Goal: Find contact information: Find contact information

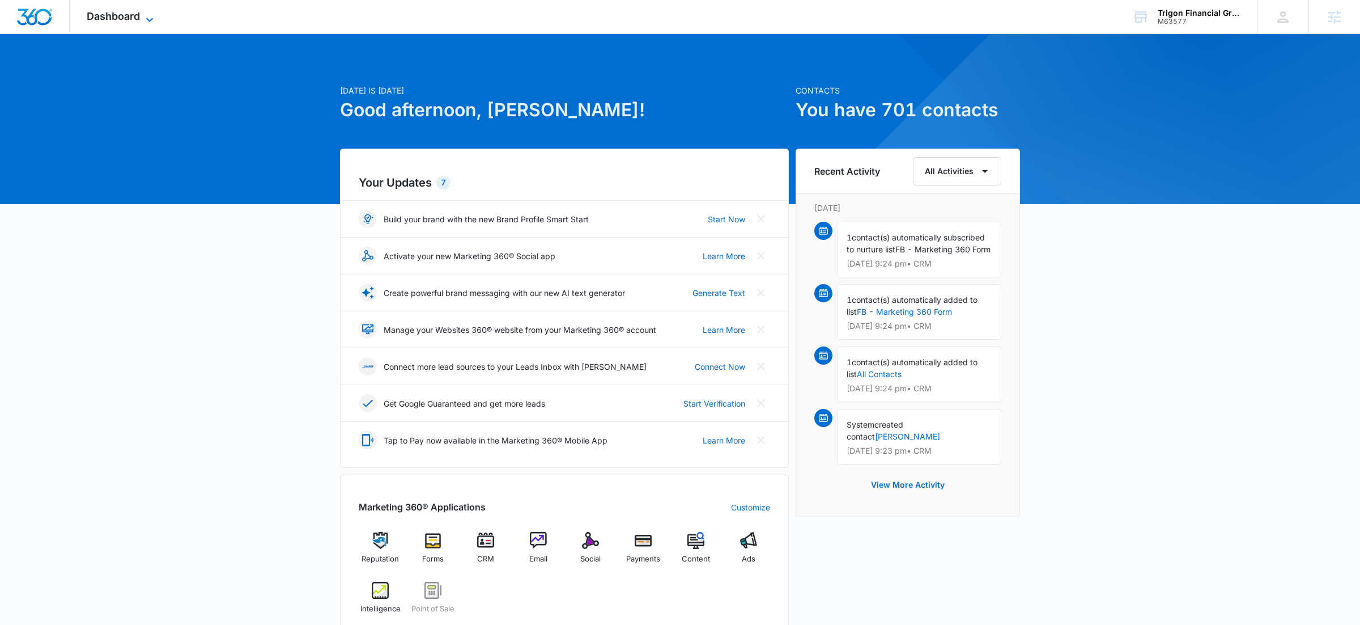
click at [152, 15] on icon at bounding box center [150, 20] width 14 height 14
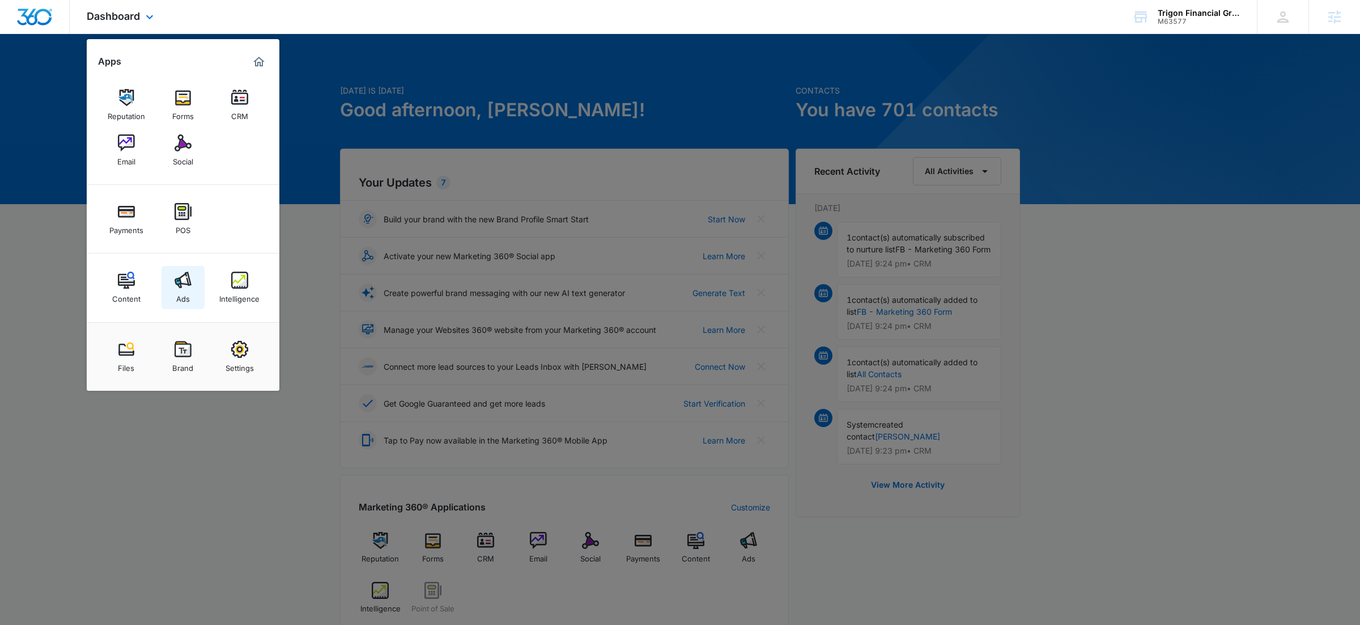
click at [185, 280] on img at bounding box center [183, 279] width 17 height 17
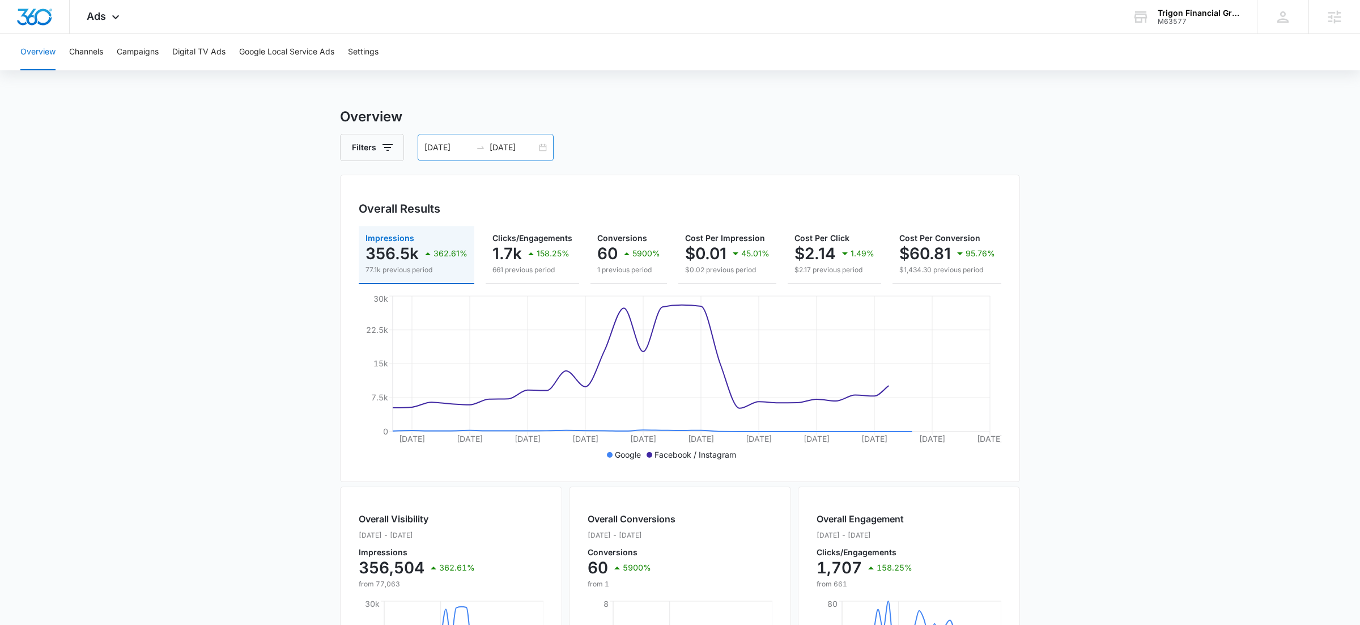
click at [541, 149] on div "07/01/2025 08/01/2025" at bounding box center [486, 147] width 136 height 27
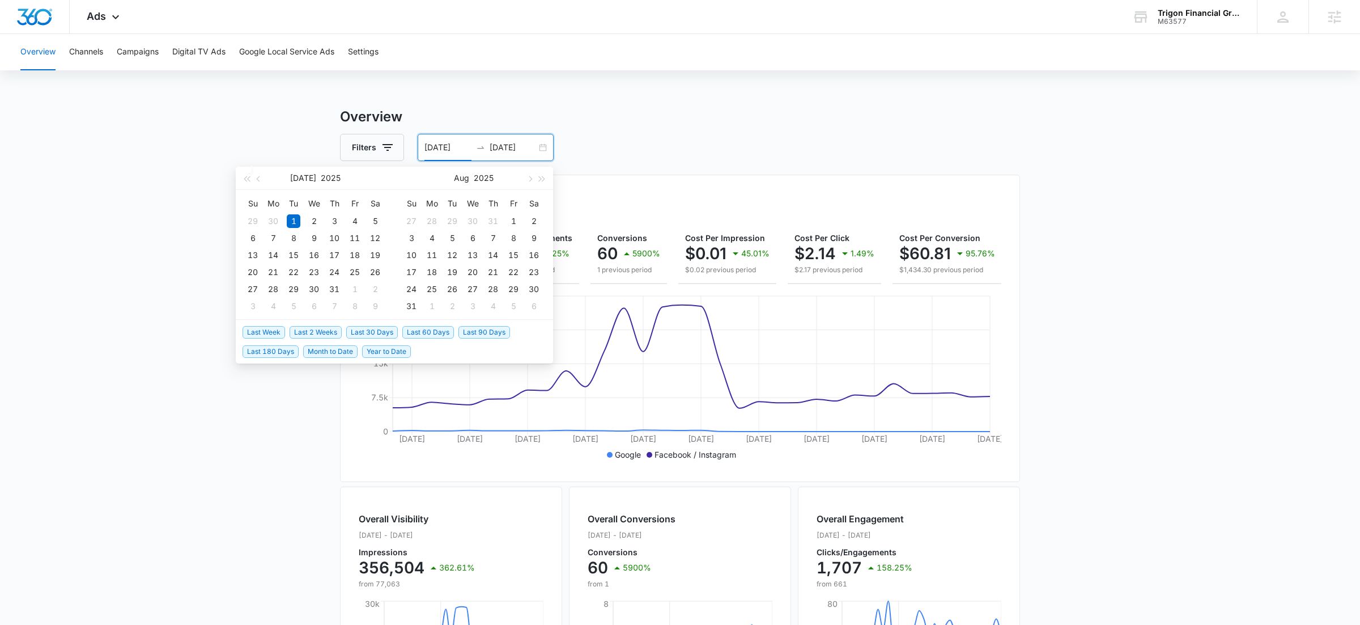
click at [313, 326] on span "Last 2 Weeks" at bounding box center [316, 332] width 52 height 12
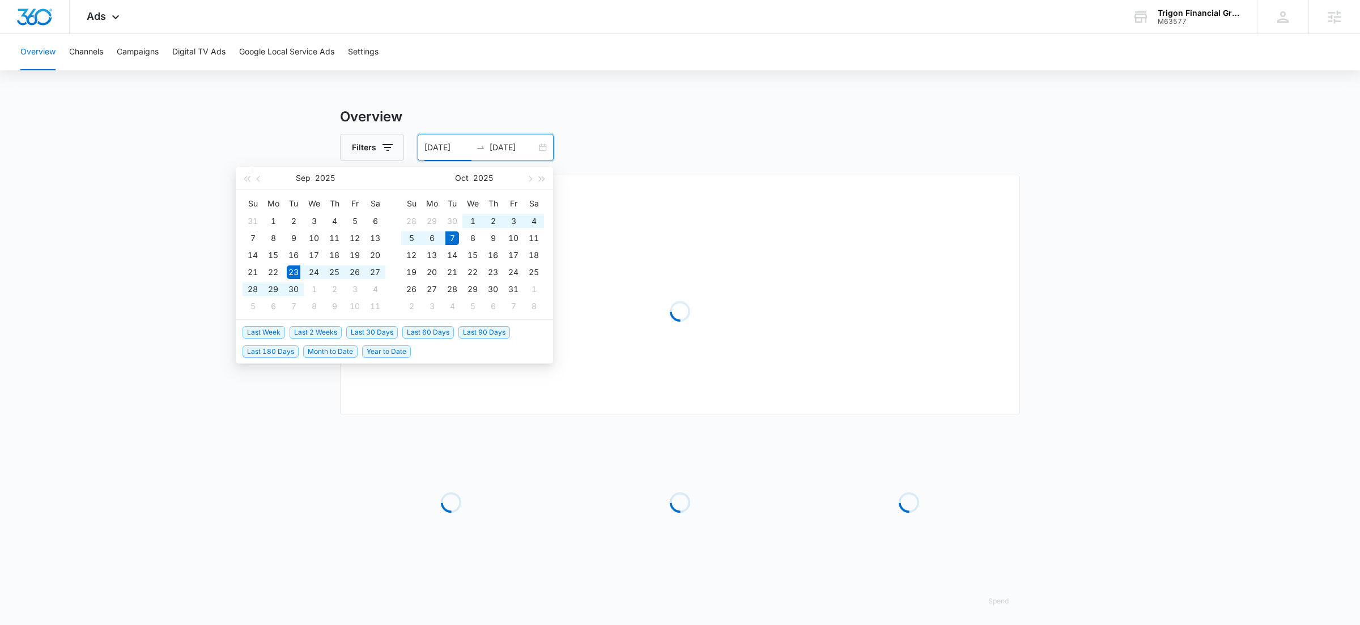
type input "09/23/2025"
type input "10/07/2025"
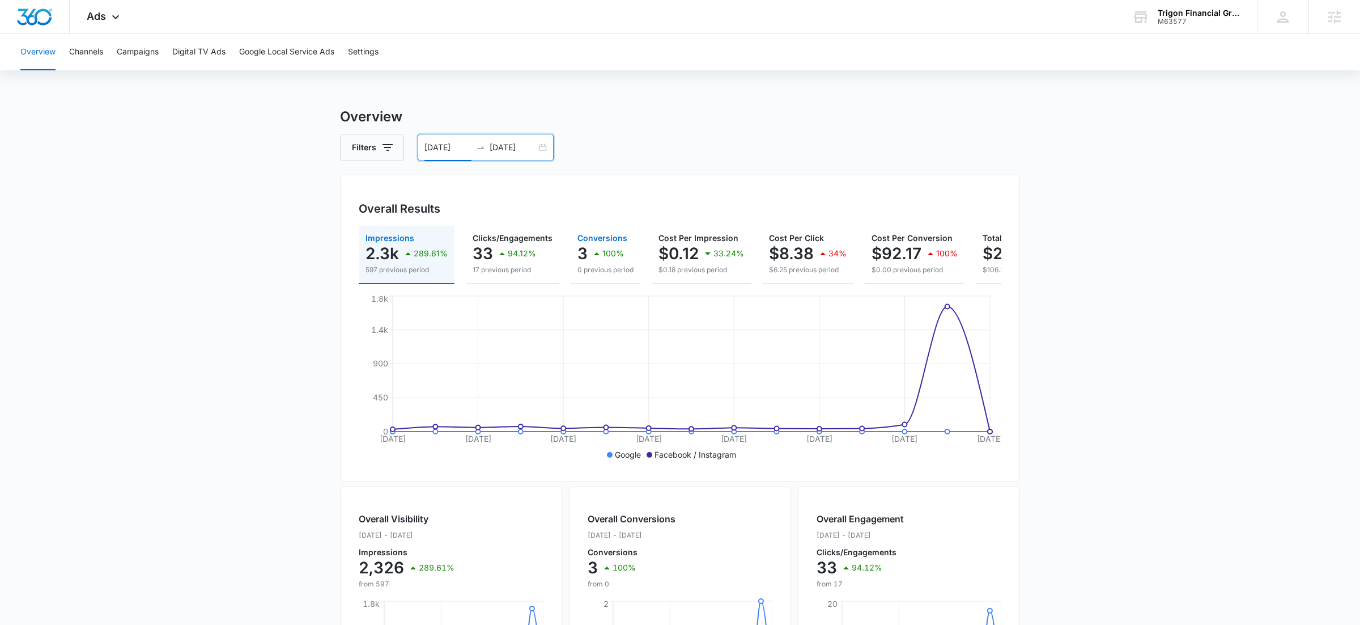
click at [602, 250] on p "100%" at bounding box center [613, 253] width 22 height 8
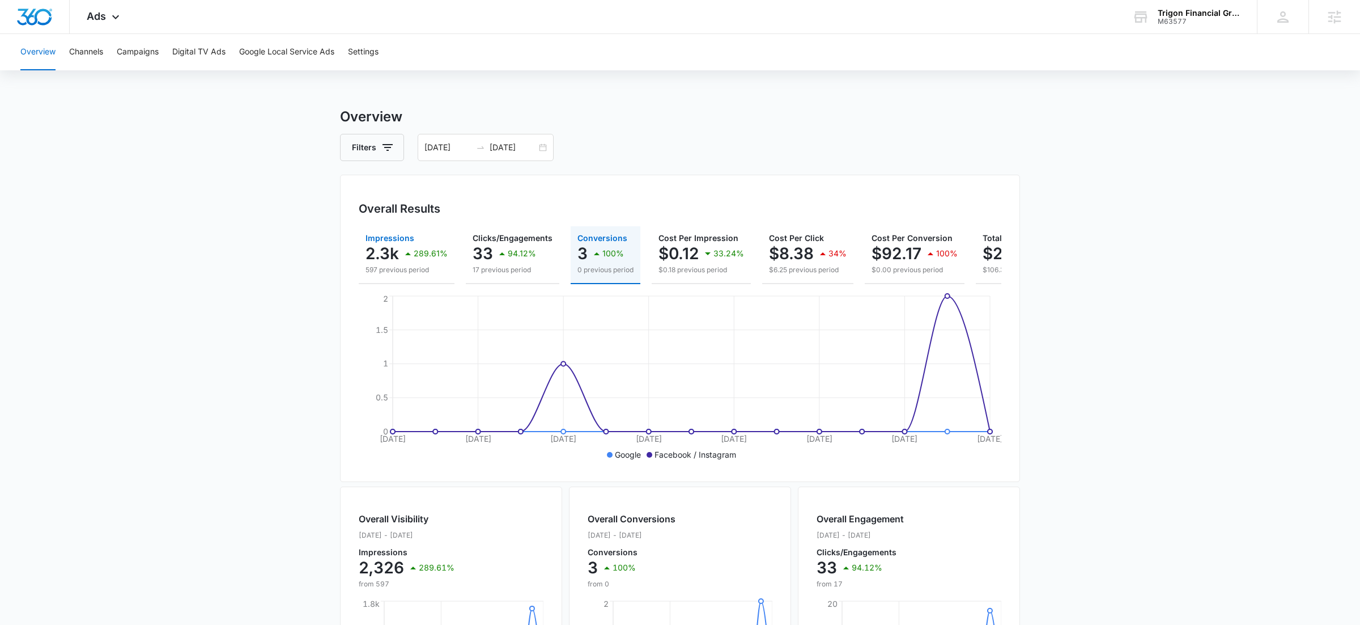
click at [378, 257] on p "2.3k" at bounding box center [382, 253] width 33 height 18
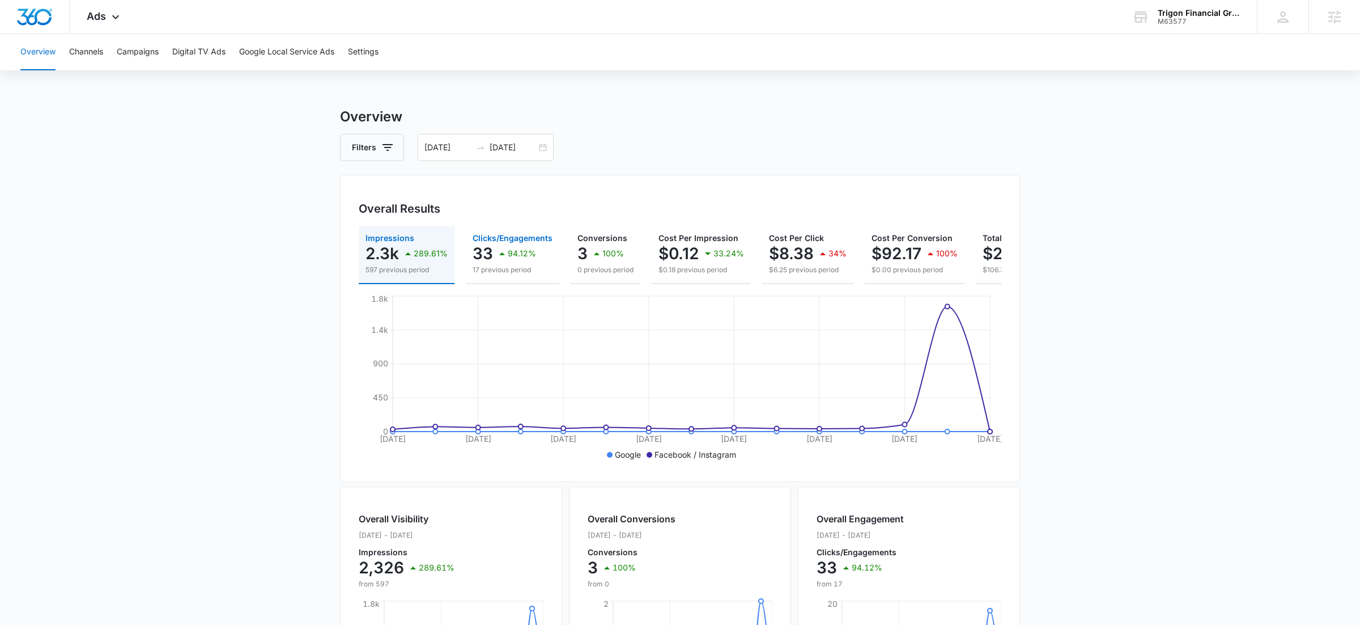
click at [515, 242] on div "94.12%" at bounding box center [515, 253] width 41 height 23
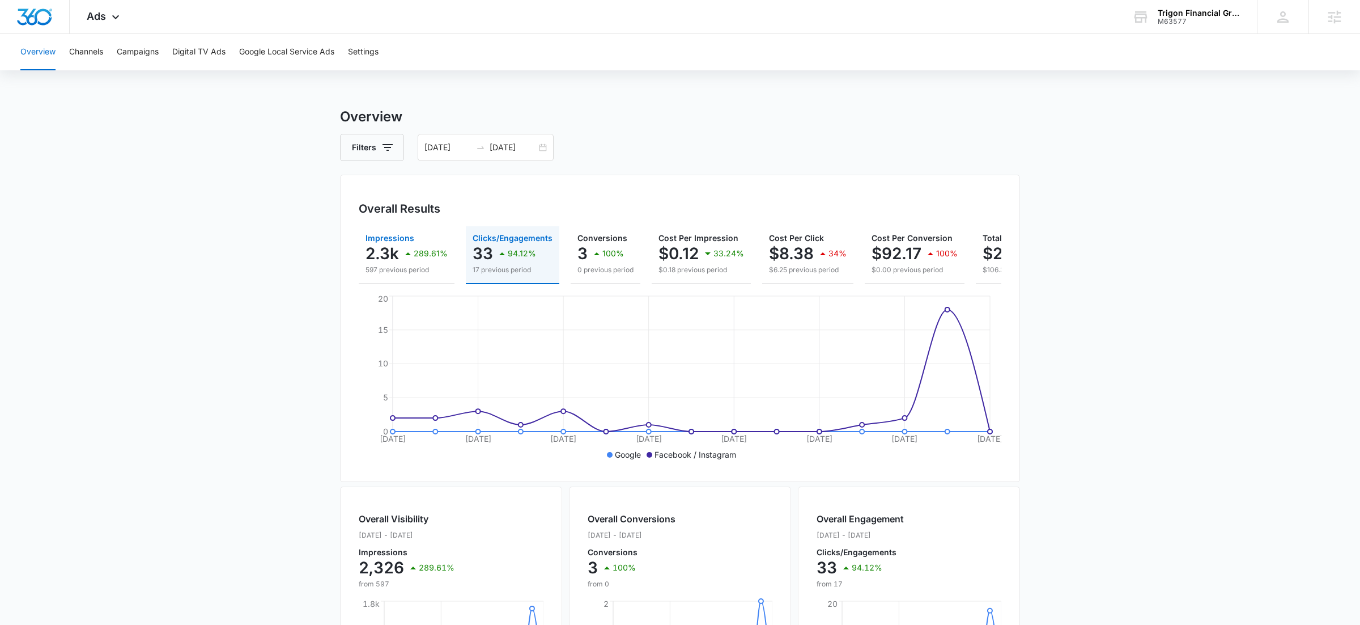
click at [380, 266] on p "597 previous period" at bounding box center [407, 270] width 82 height 10
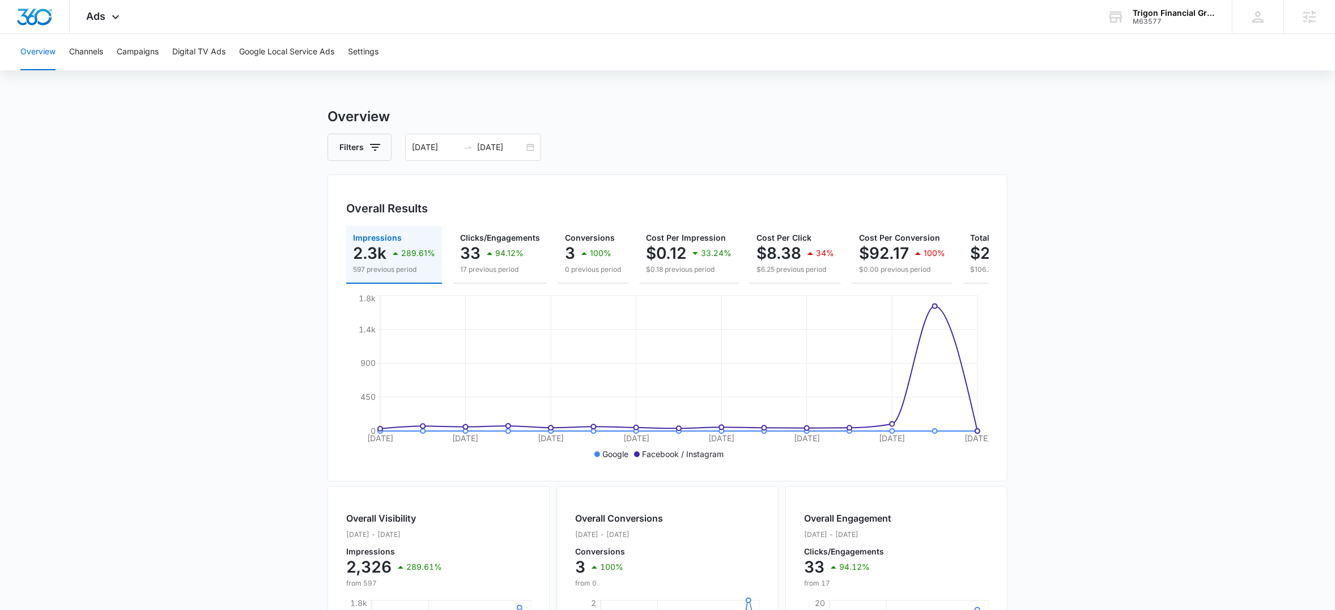
scroll to position [320, 0]
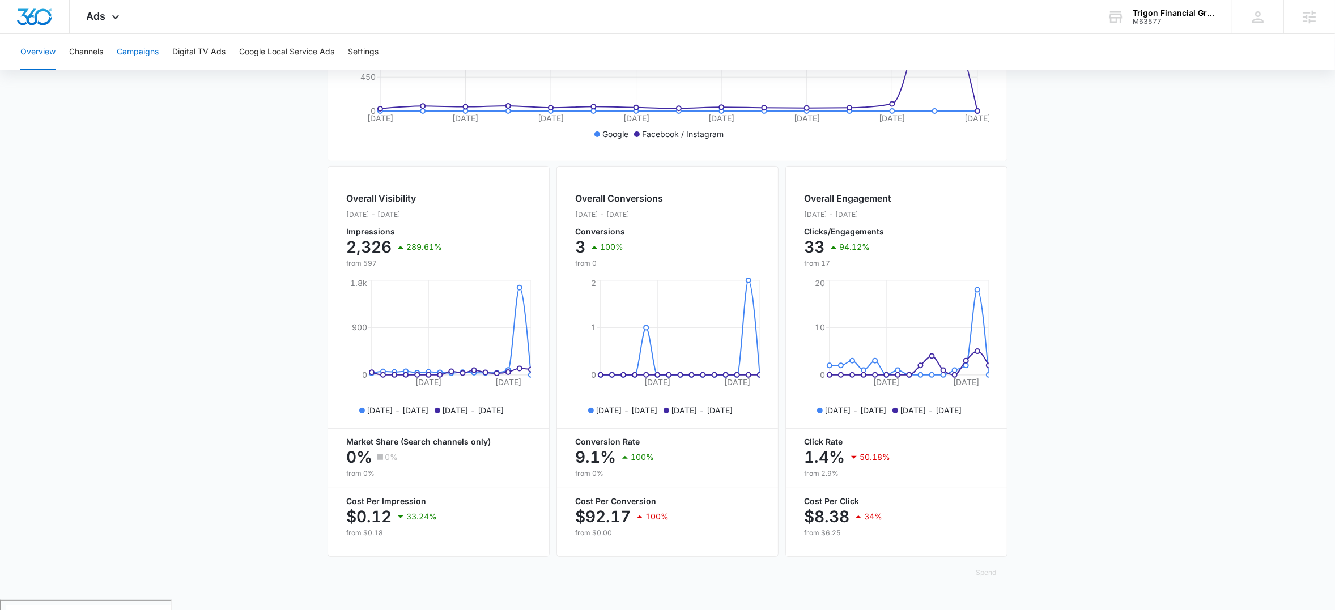
click at [143, 50] on button "Campaigns" at bounding box center [138, 52] width 42 height 36
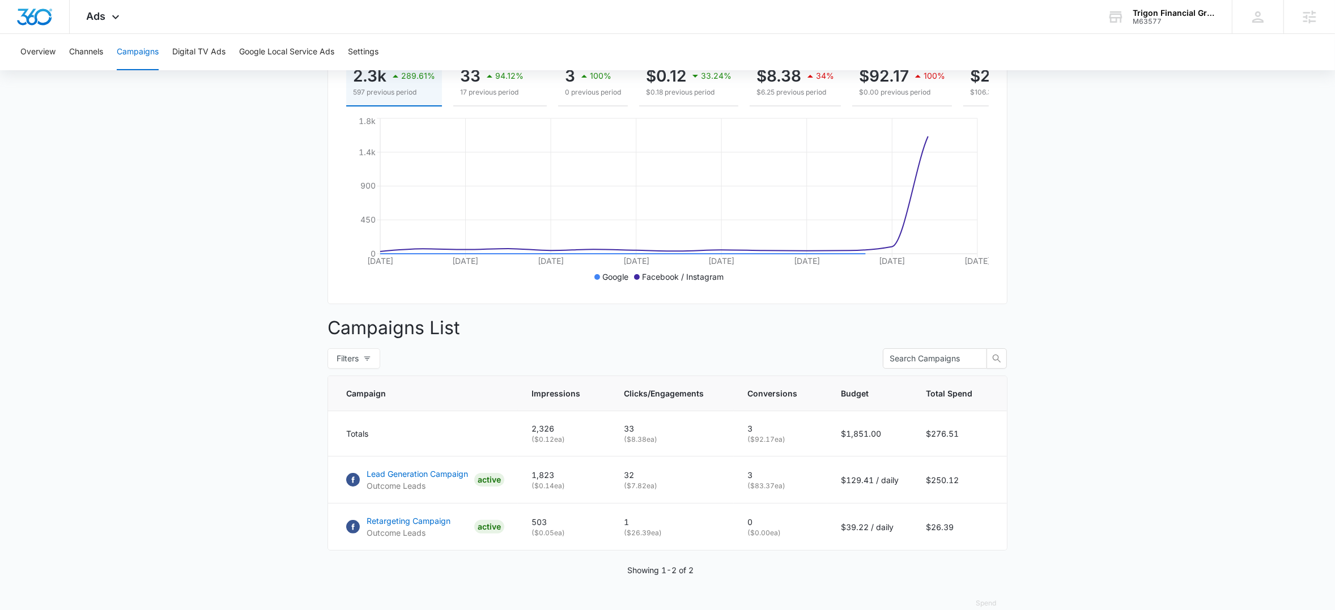
scroll to position [209, 0]
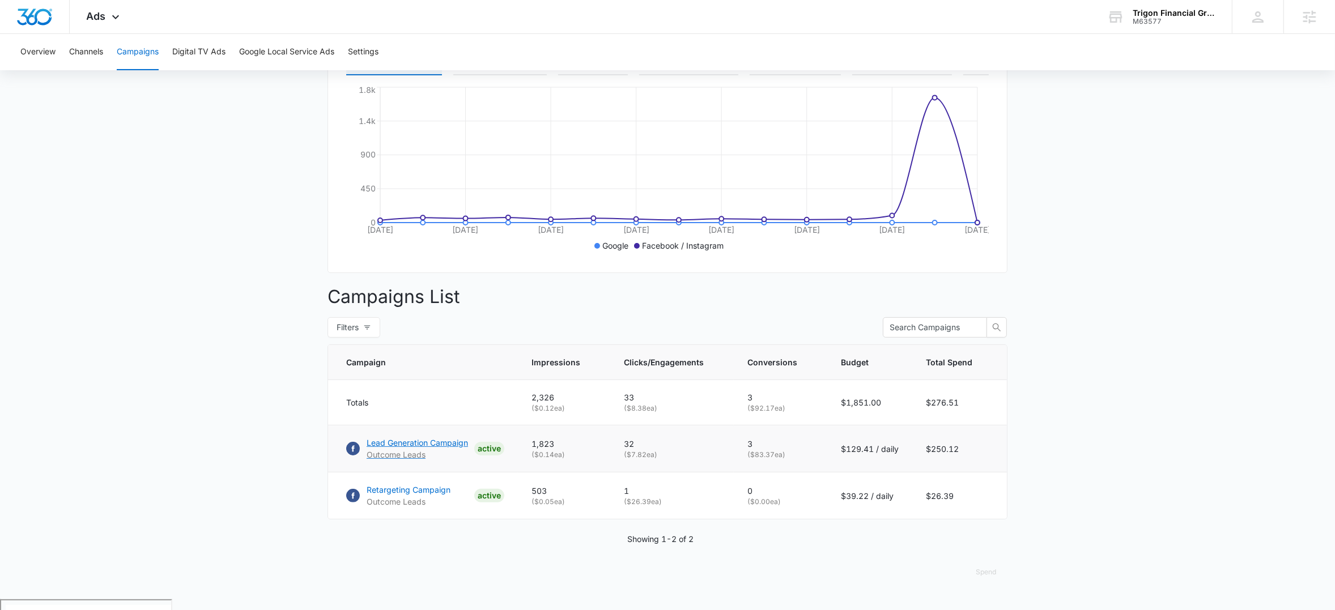
click at [434, 449] on p "Lead Generation Campaign" at bounding box center [417, 443] width 101 height 12
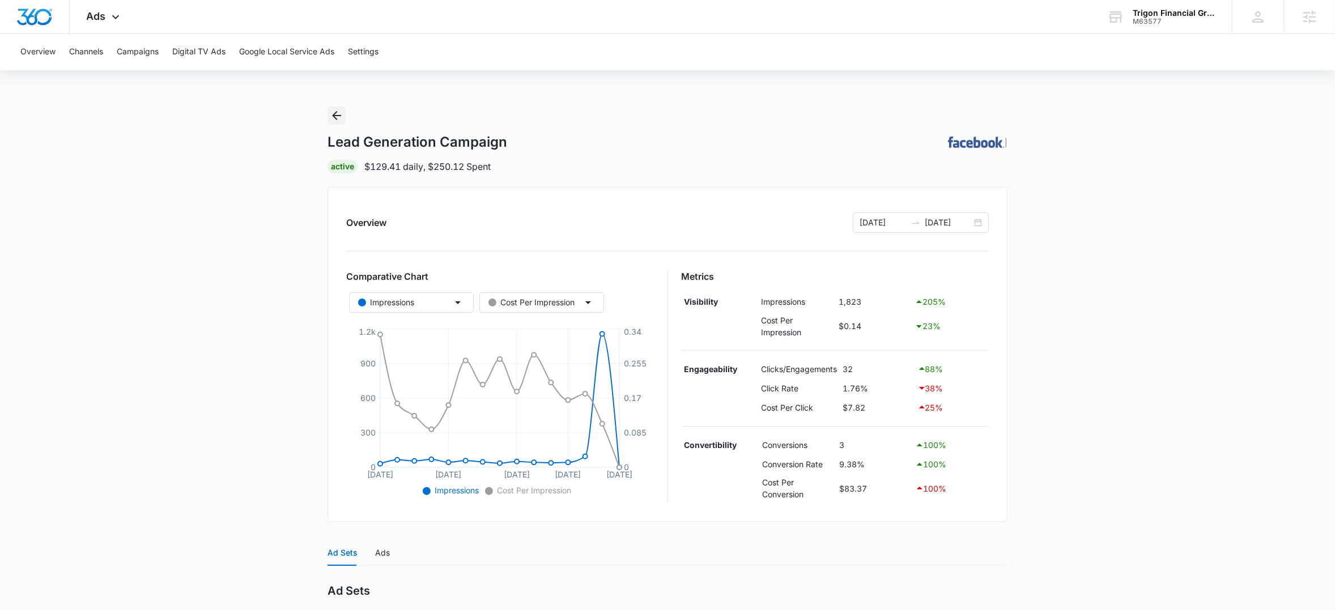
click at [342, 118] on icon "Back" at bounding box center [337, 116] width 14 height 14
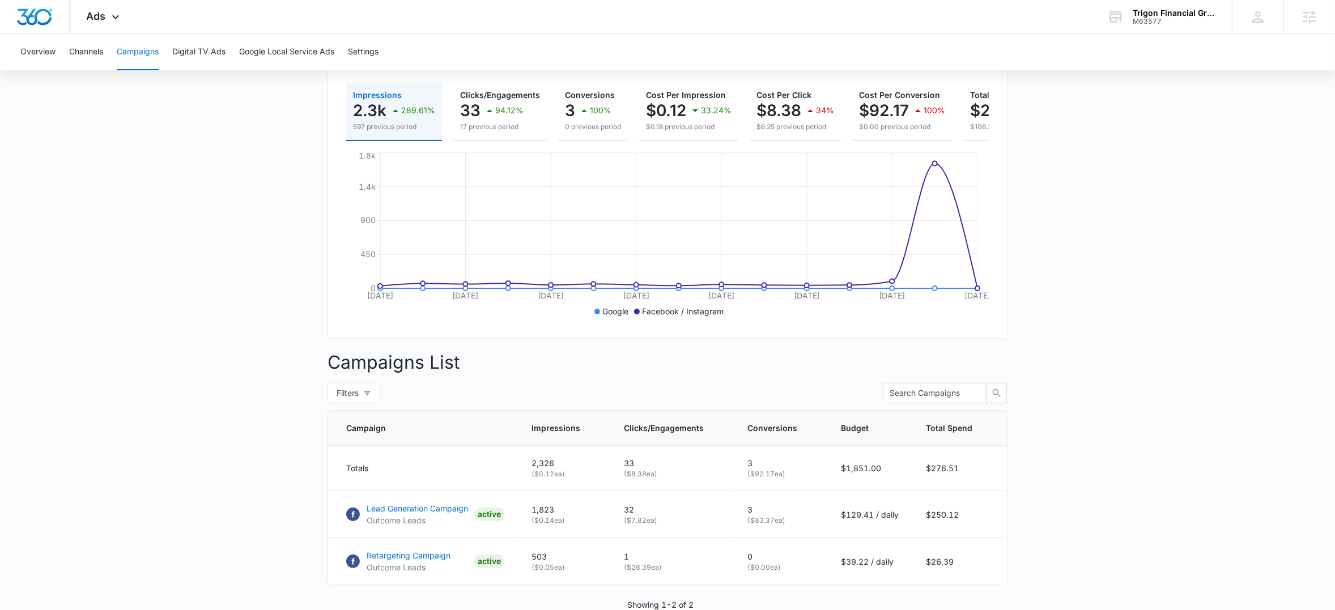
scroll to position [209, 0]
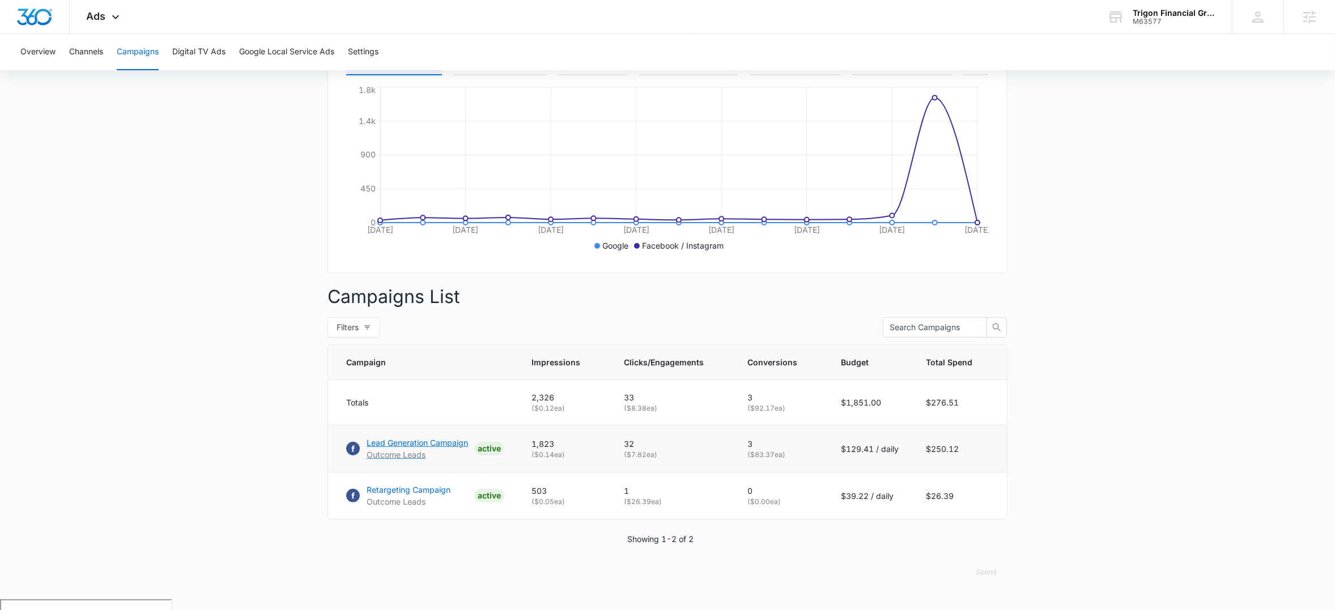
click at [404, 449] on p "Lead Generation Campaign" at bounding box center [417, 443] width 101 height 12
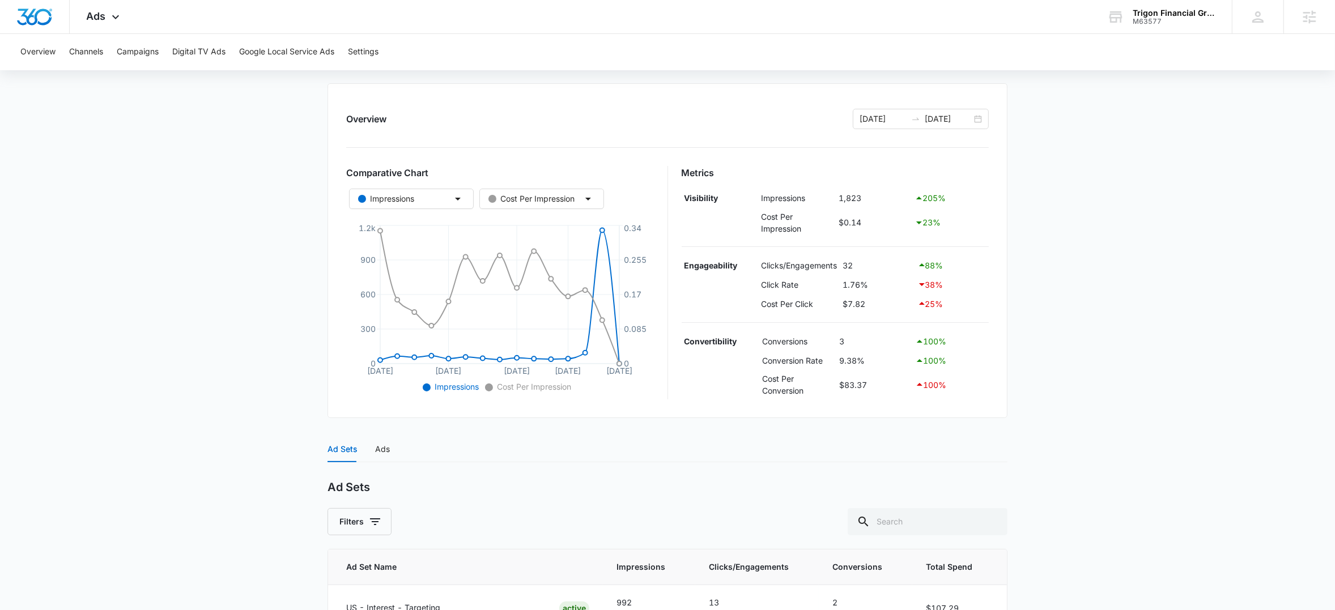
scroll to position [91, 0]
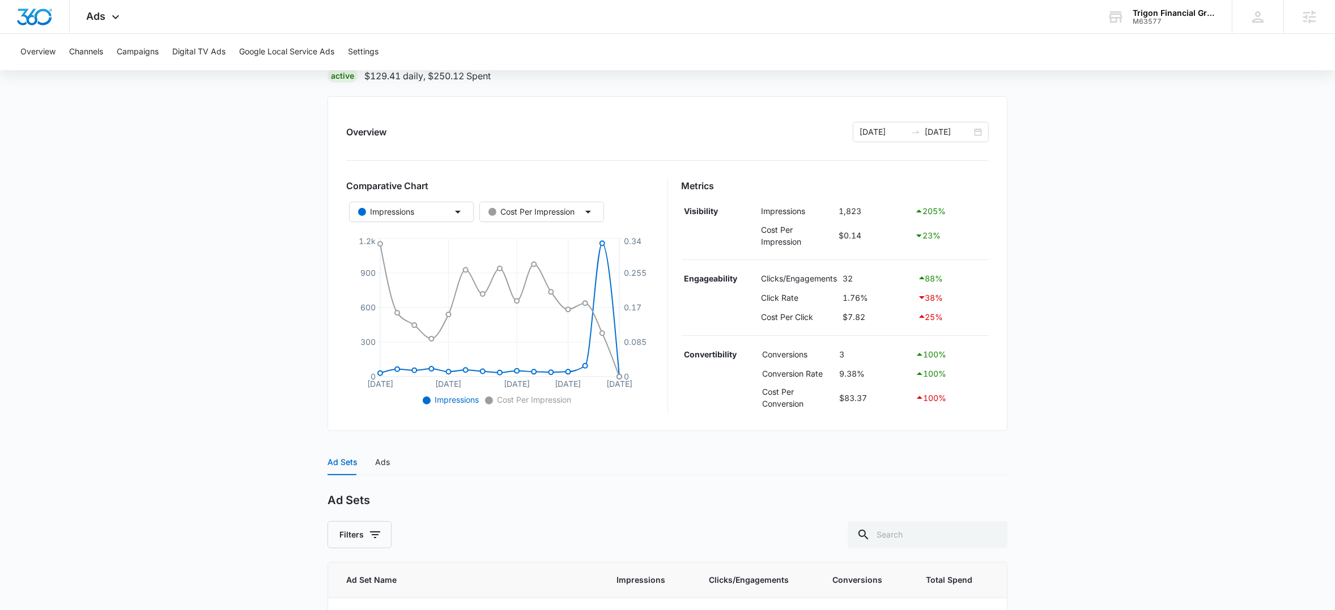
click at [207, 281] on main "Lead Generation Campaign | Active $129.41 daily , $250.12 Spent Overview 09/23/…" at bounding box center [667, 427] width 1335 height 823
click at [120, 15] on icon at bounding box center [116, 20] width 14 height 14
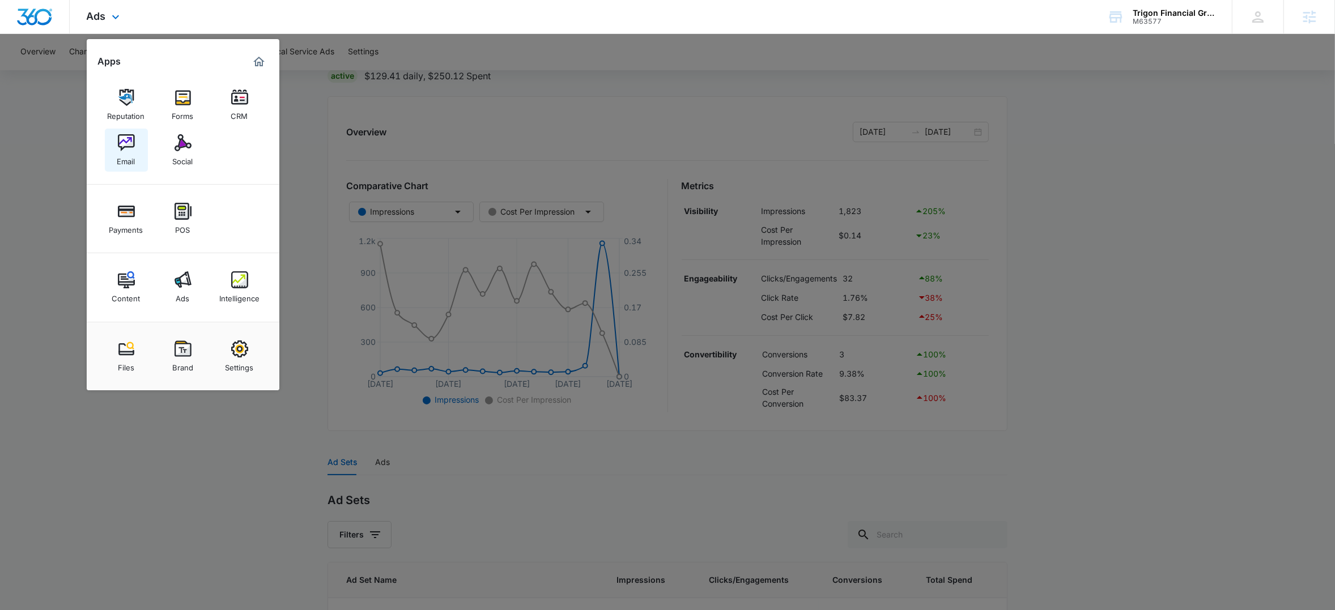
click at [126, 151] on div "Email" at bounding box center [126, 158] width 18 height 15
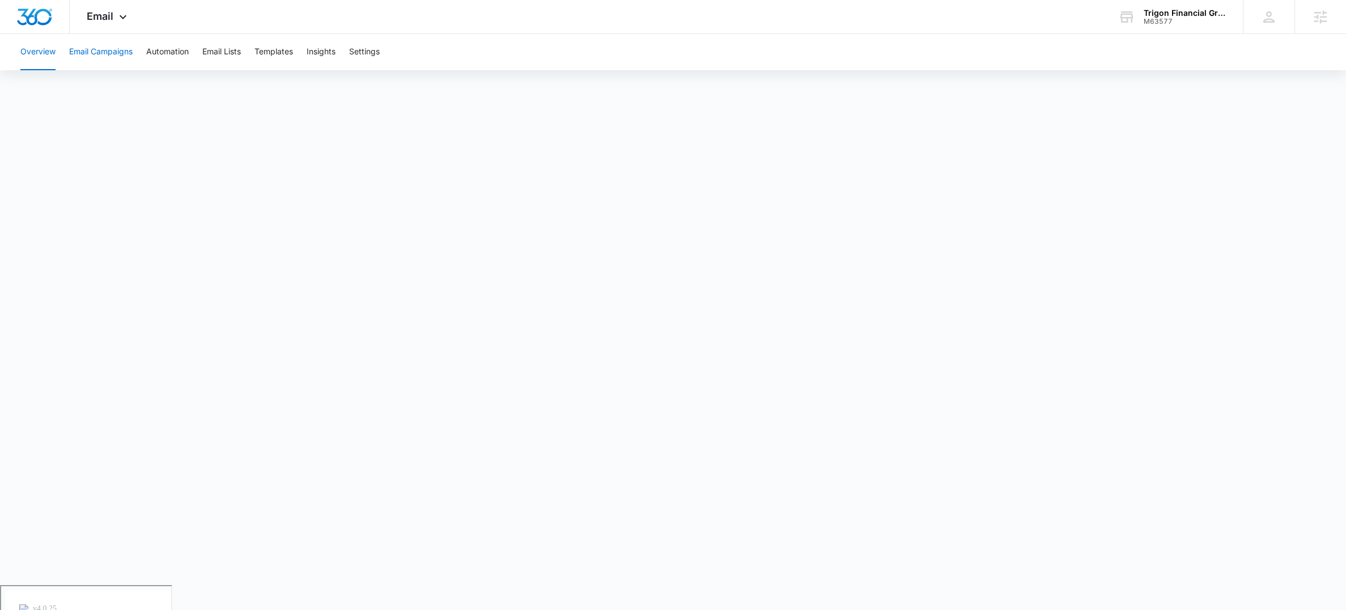
click at [109, 54] on button "Email Campaigns" at bounding box center [100, 52] width 63 height 36
click at [491, 52] on div "Overview Email Campaigns Automation Email Lists Templates Insights Settings" at bounding box center [673, 52] width 1319 height 36
click at [270, 50] on button "Templates" at bounding box center [273, 52] width 39 height 36
click at [186, 53] on button "Automation" at bounding box center [167, 52] width 43 height 36
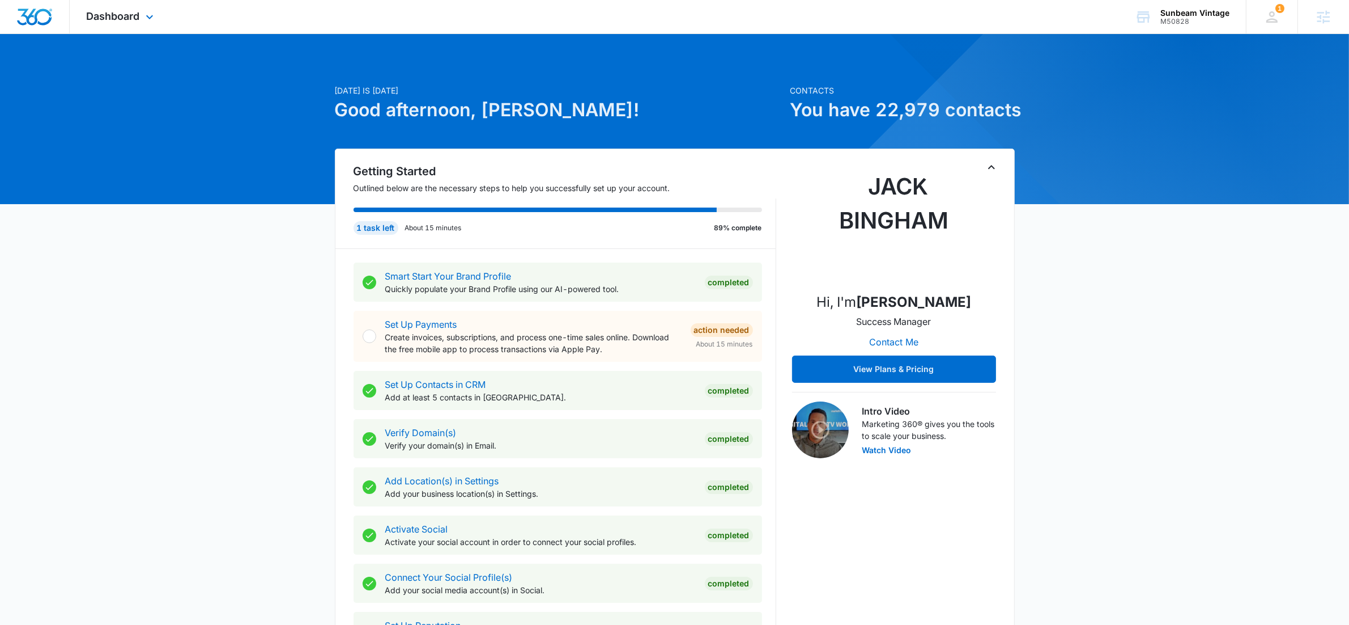
click at [160, 9] on div "Dashboard Apps Reputation Forms CRM Email Social Payments POS Content Ads Intel…" at bounding box center [122, 16] width 104 height 33
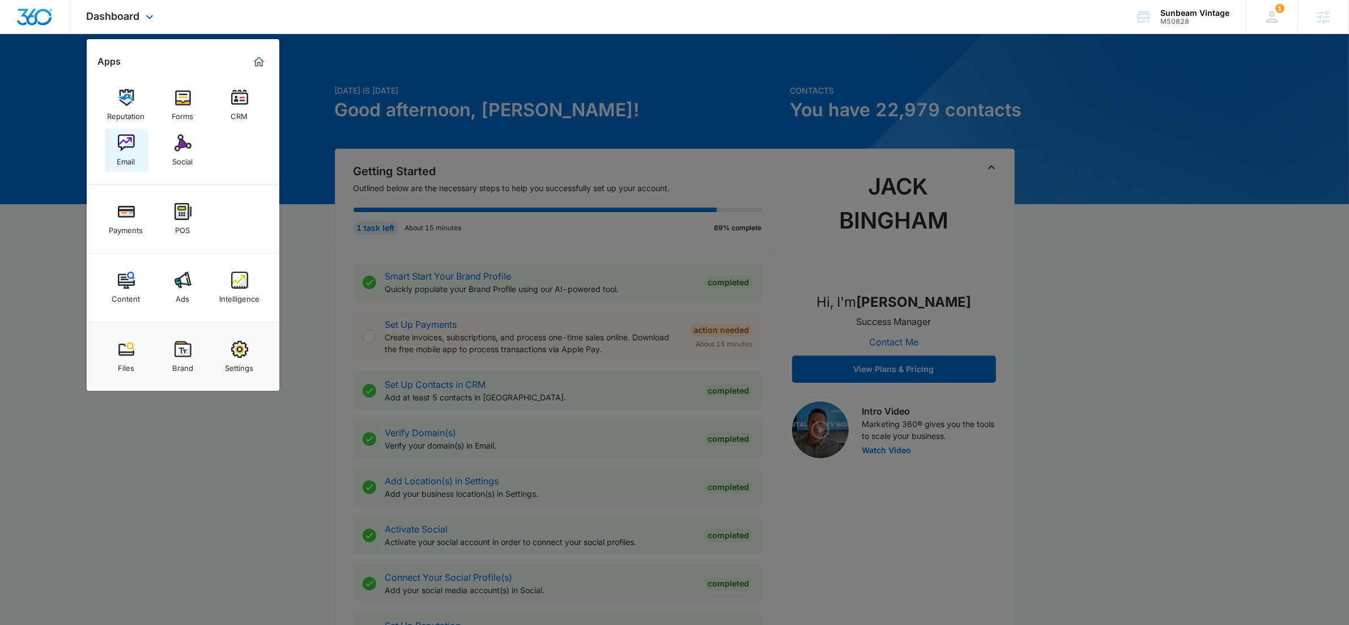
click at [113, 139] on link "Email" at bounding box center [126, 150] width 43 height 43
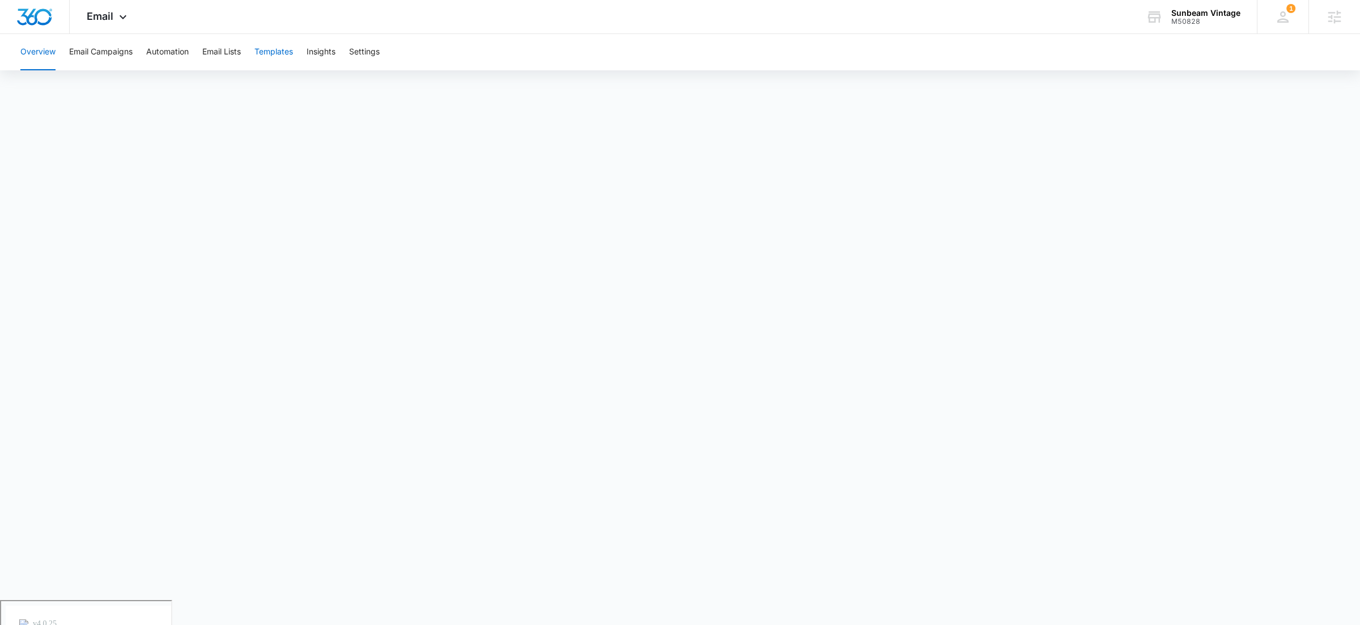
click at [266, 49] on button "Templates" at bounding box center [273, 52] width 39 height 36
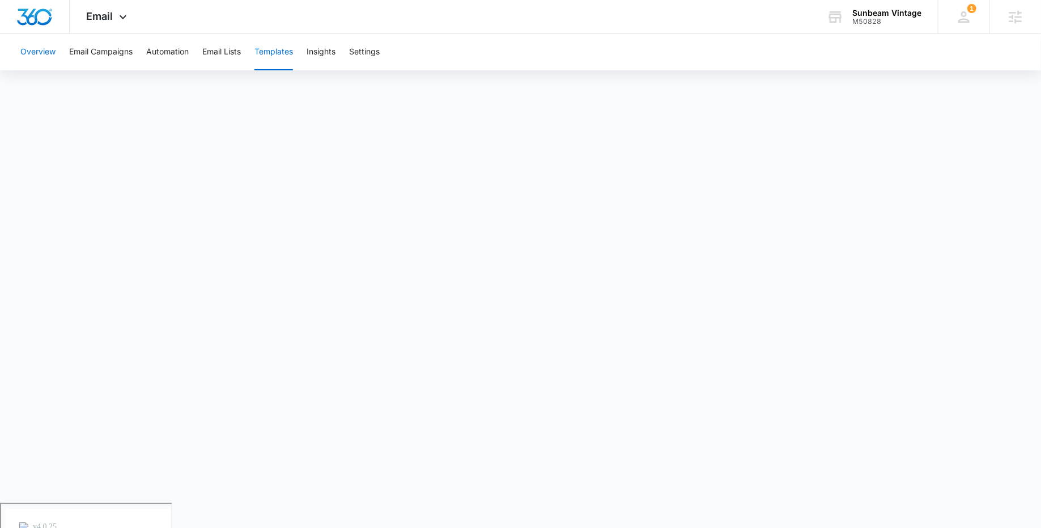
click at [44, 48] on button "Overview" at bounding box center [37, 52] width 35 height 36
click at [111, 48] on button "Email Campaigns" at bounding box center [100, 52] width 63 height 36
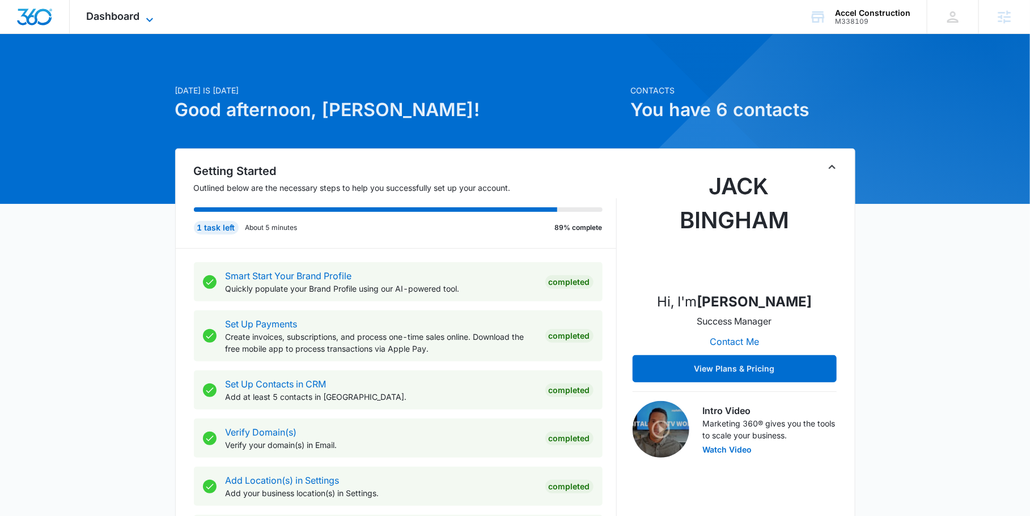
click at [147, 14] on icon at bounding box center [150, 20] width 14 height 14
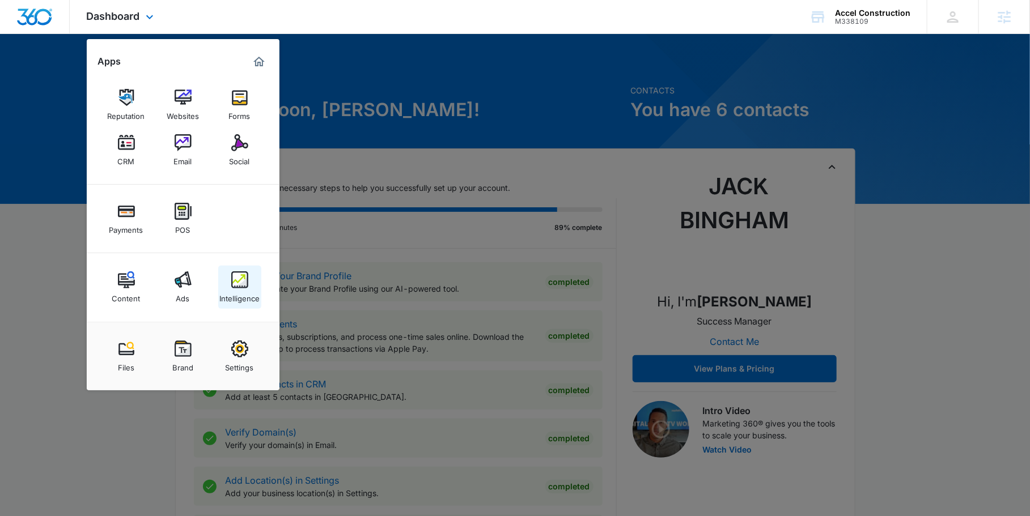
click at [253, 292] on div "Intelligence" at bounding box center [239, 295] width 40 height 15
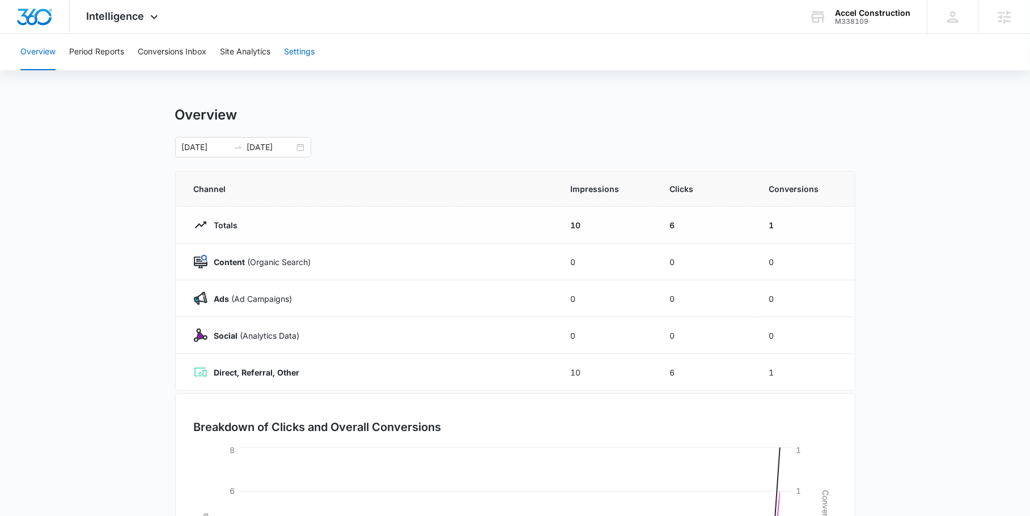
click at [304, 50] on button "Settings" at bounding box center [299, 52] width 31 height 36
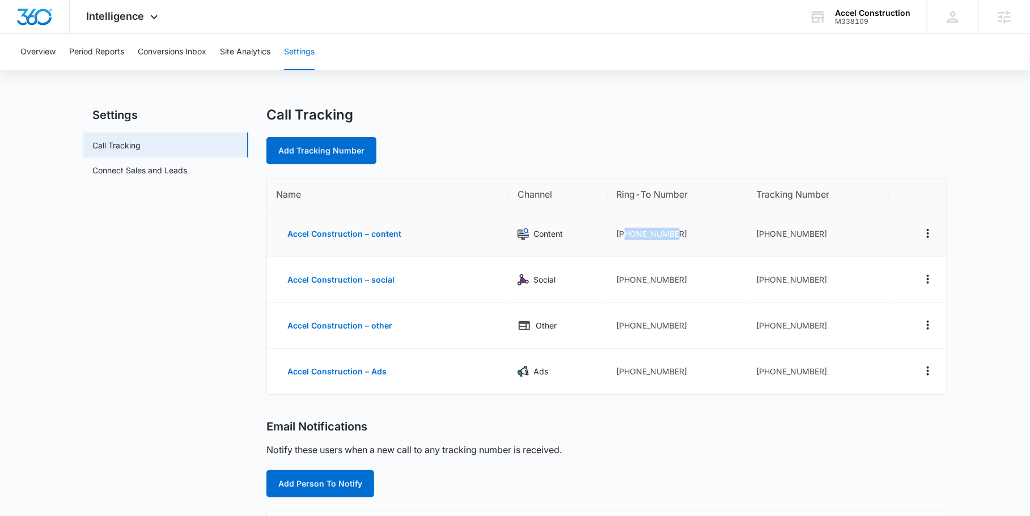
drag, startPoint x: 623, startPoint y: 234, endPoint x: 677, endPoint y: 234, distance: 53.8
click at [677, 234] on td "+17272414818" at bounding box center [677, 234] width 139 height 46
copy td "7272414818"
click at [604, 324] on td "Other" at bounding box center [557, 326] width 99 height 46
